Goal: Task Accomplishment & Management: Use online tool/utility

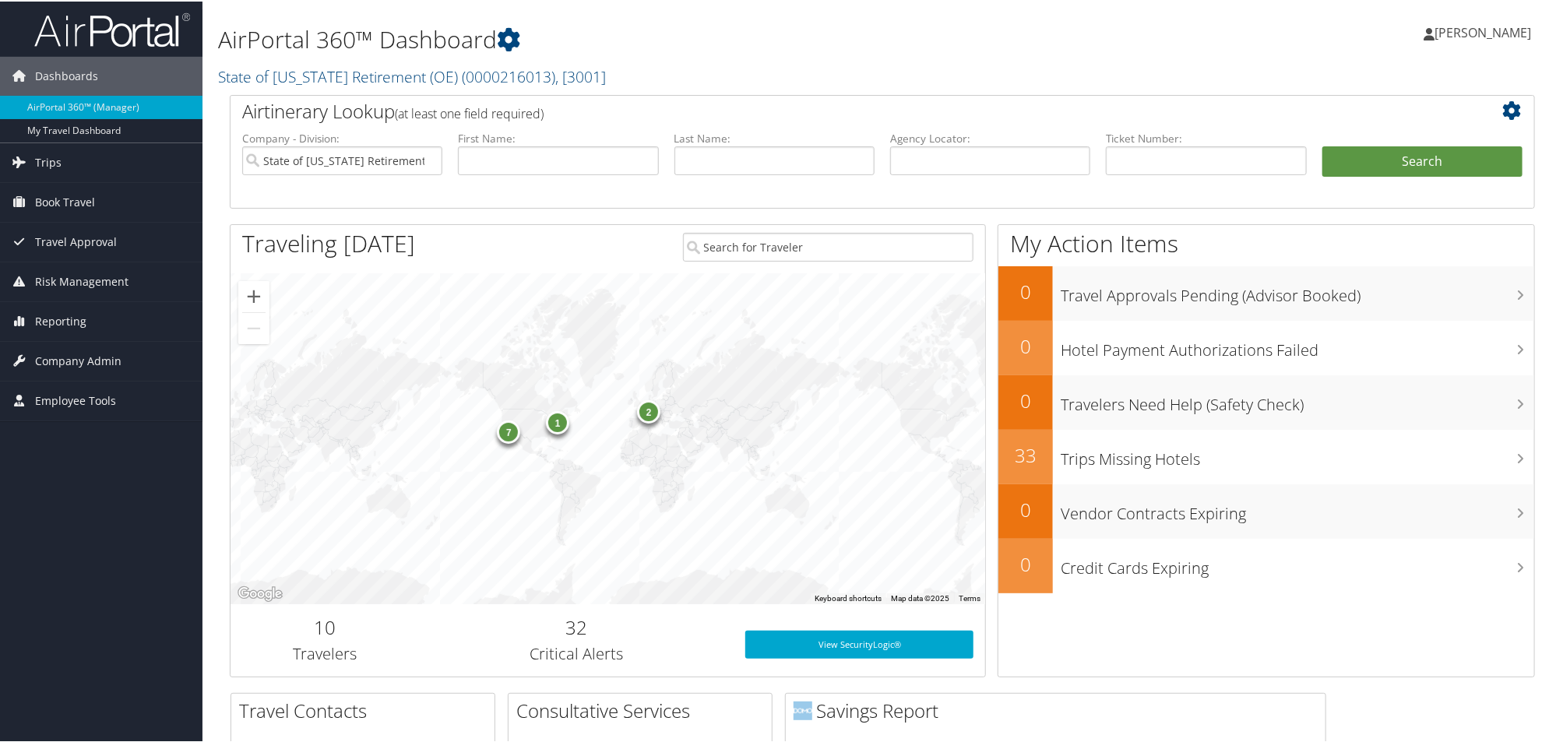
click at [506, 429] on div "7" at bounding box center [508, 430] width 23 height 23
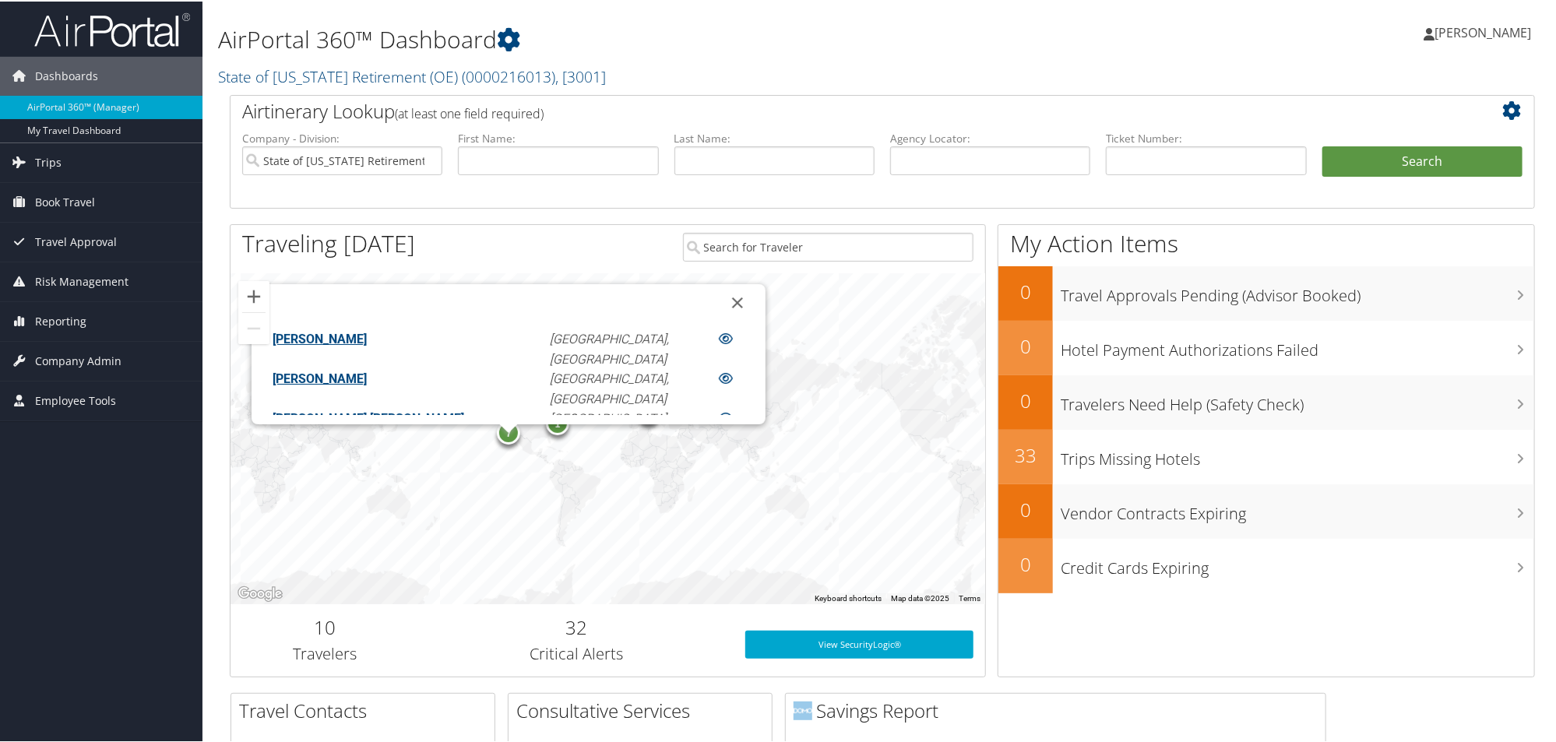
click at [367, 370] on link "[PERSON_NAME]" at bounding box center [320, 377] width 94 height 15
click at [45, 199] on span "Book Travel" at bounding box center [65, 201] width 60 height 39
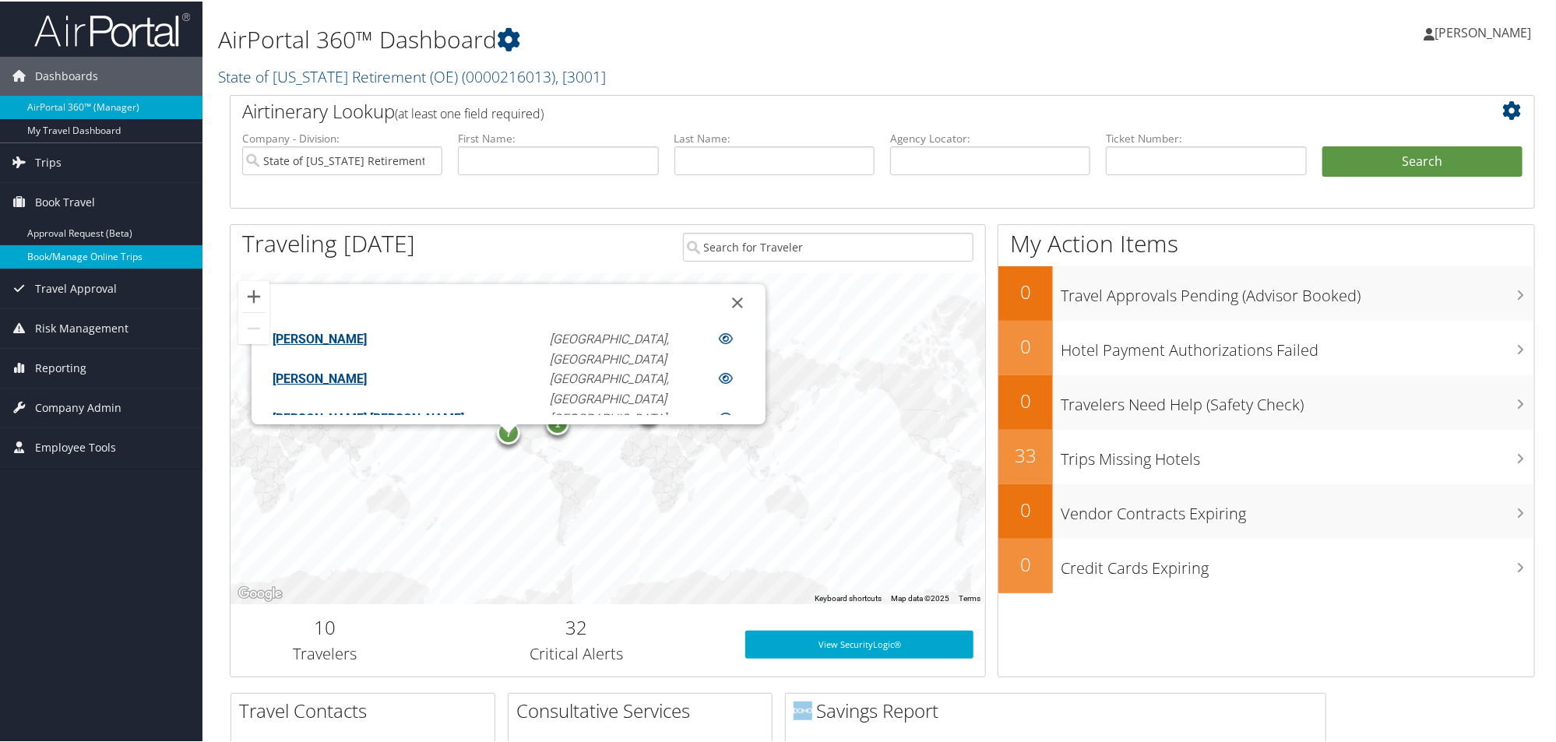
click at [66, 260] on link "Book/Manage Online Trips" at bounding box center [101, 255] width 203 height 23
